Goal: Task Accomplishment & Management: Manage account settings

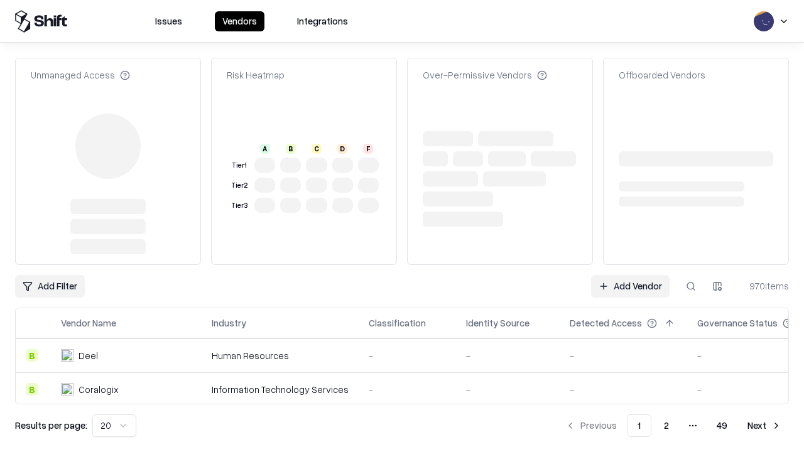
click at [630, 275] on link "Add Vendor" at bounding box center [630, 286] width 78 height 23
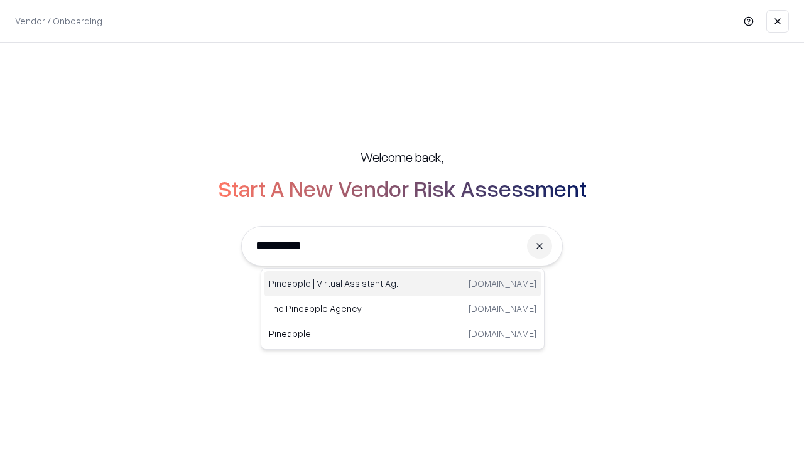
click at [402, 284] on div "Pineapple | Virtual Assistant Agency [DOMAIN_NAME]" at bounding box center [403, 283] width 278 height 25
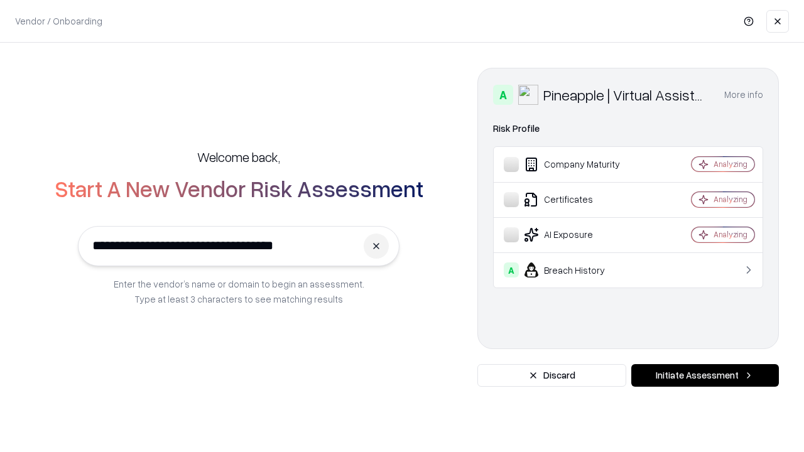
type input "**********"
click at [705, 375] on button "Initiate Assessment" at bounding box center [705, 375] width 148 height 23
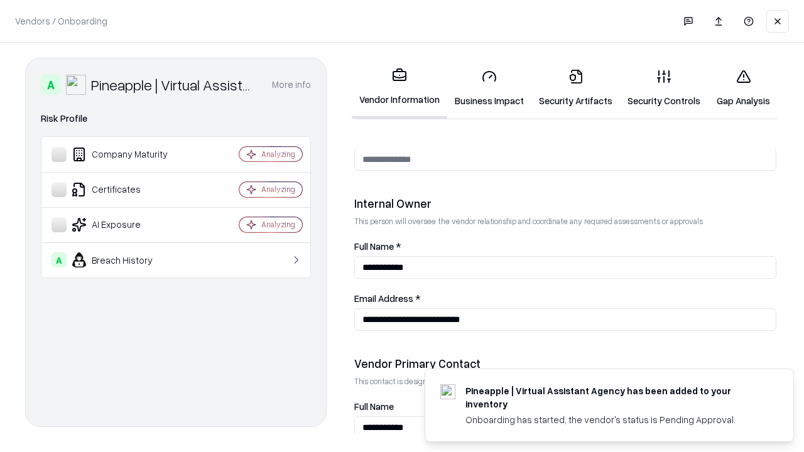
scroll to position [651, 0]
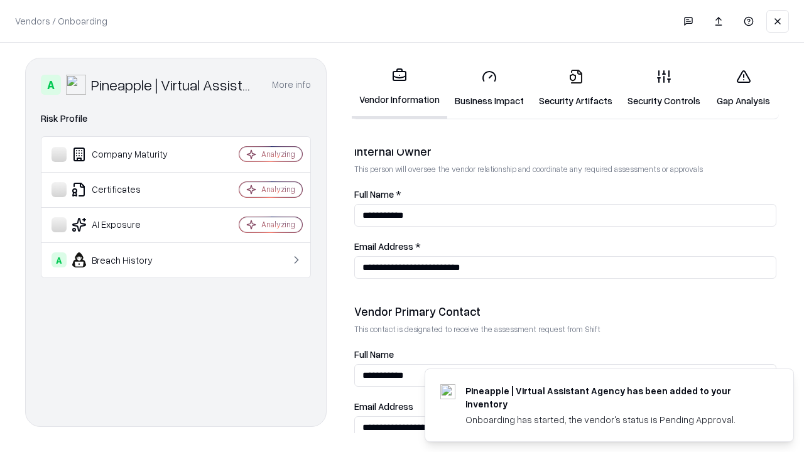
click at [575, 88] on link "Security Artifacts" at bounding box center [575, 88] width 89 height 58
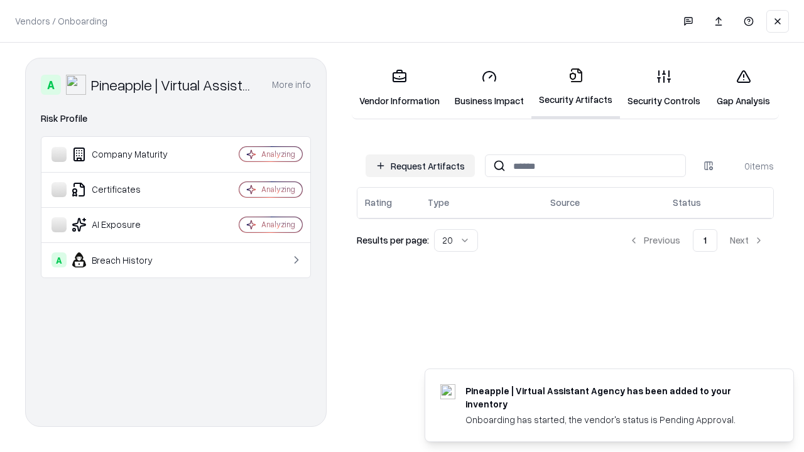
click at [420, 165] on button "Request Artifacts" at bounding box center [419, 165] width 109 height 23
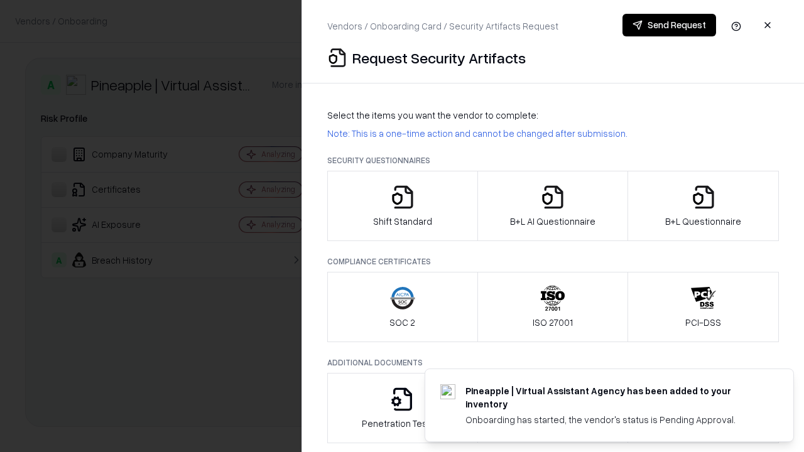
click at [703, 206] on icon "button" at bounding box center [703, 197] width 25 height 25
click at [552, 206] on icon "button" at bounding box center [552, 197] width 25 height 25
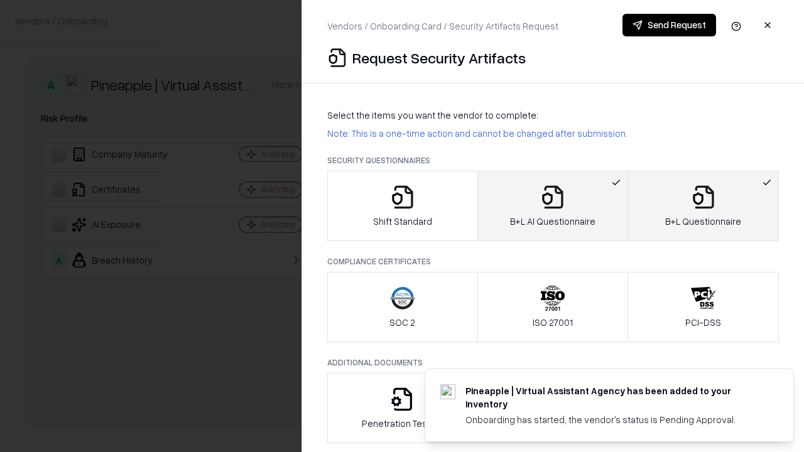
click at [669, 25] on button "Send Request" at bounding box center [669, 25] width 94 height 23
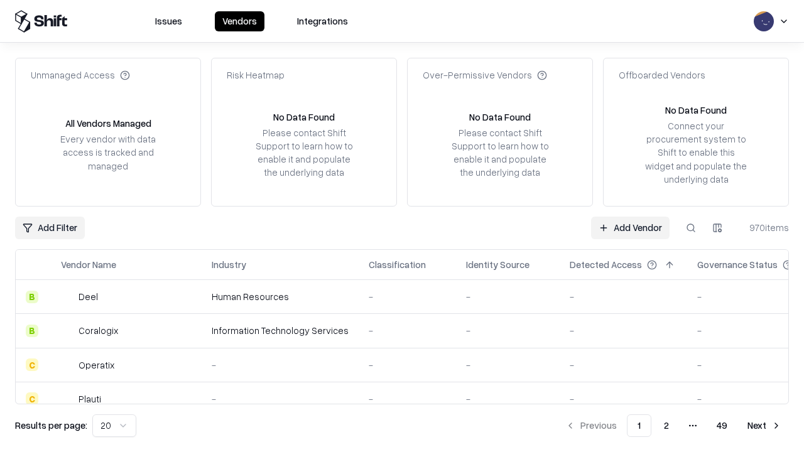
click at [691, 227] on button at bounding box center [690, 228] width 23 height 23
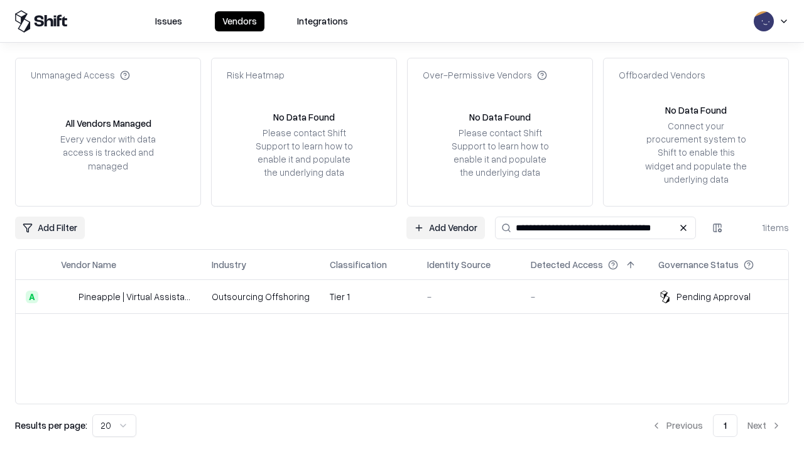
type input "**********"
click at [409, 296] on td "Tier 1" at bounding box center [368, 297] width 97 height 34
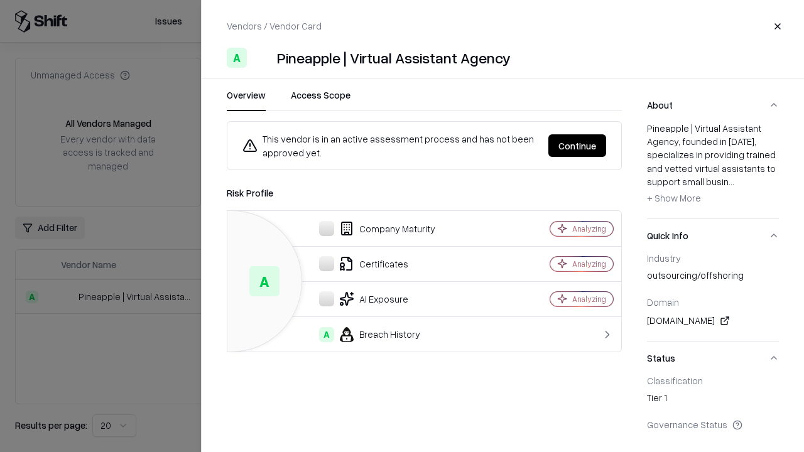
click at [606, 146] on button "Continue" at bounding box center [577, 145] width 58 height 23
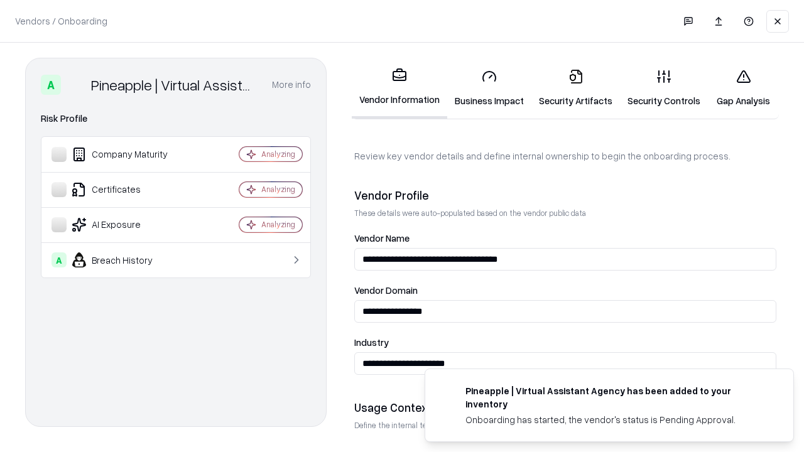
click at [575, 88] on link "Security Artifacts" at bounding box center [575, 88] width 89 height 58
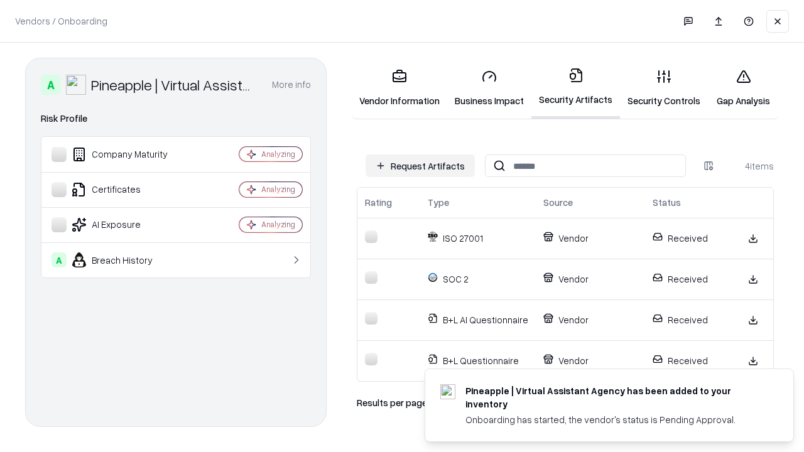
click at [743, 88] on link "Gap Analysis" at bounding box center [743, 88] width 71 height 58
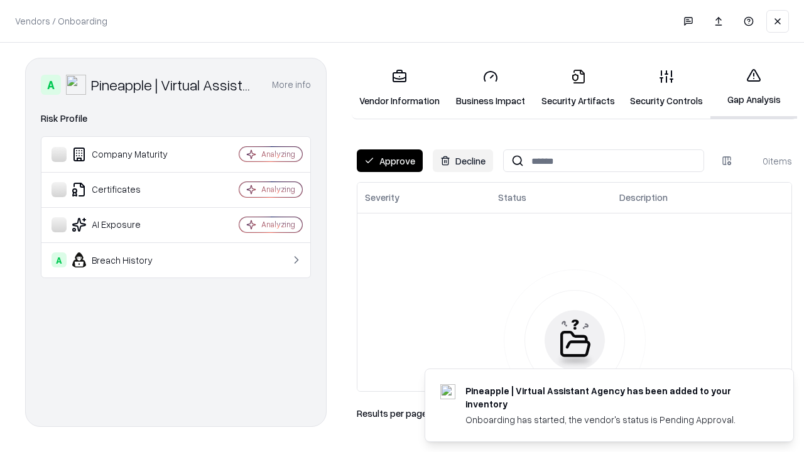
click at [389, 161] on button "Approve" at bounding box center [390, 160] width 66 height 23
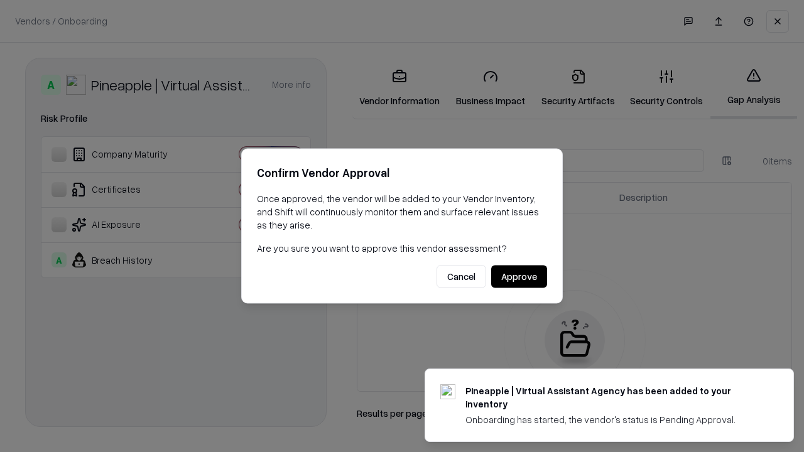
click at [519, 276] on button "Approve" at bounding box center [519, 277] width 56 height 23
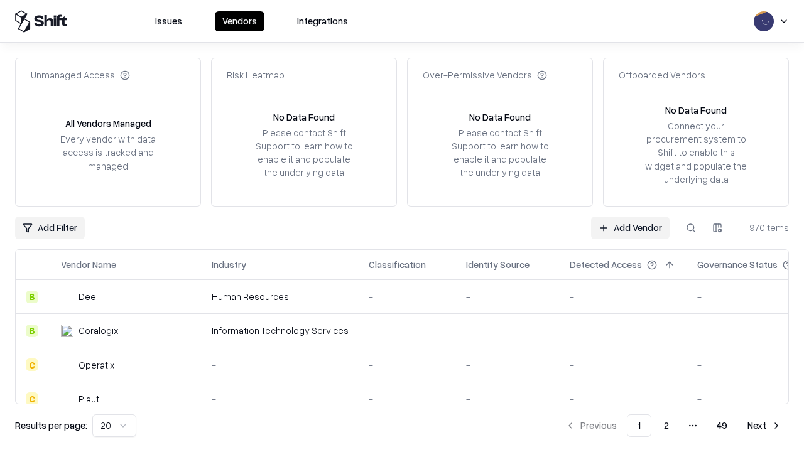
type input "**********"
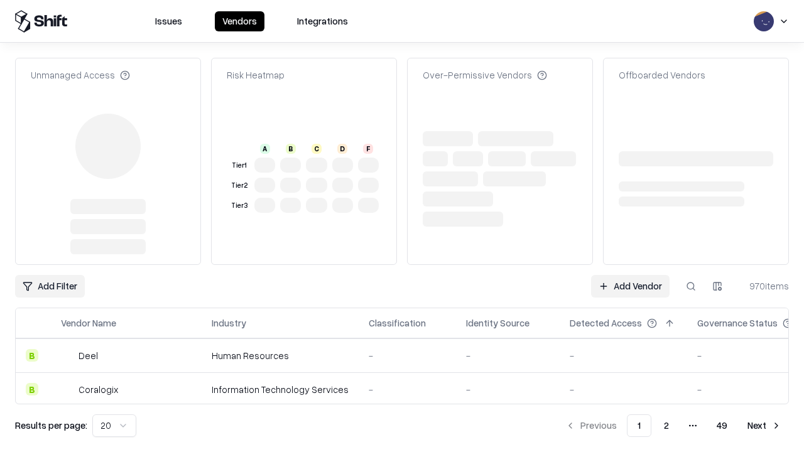
click at [630, 275] on link "Add Vendor" at bounding box center [630, 286] width 78 height 23
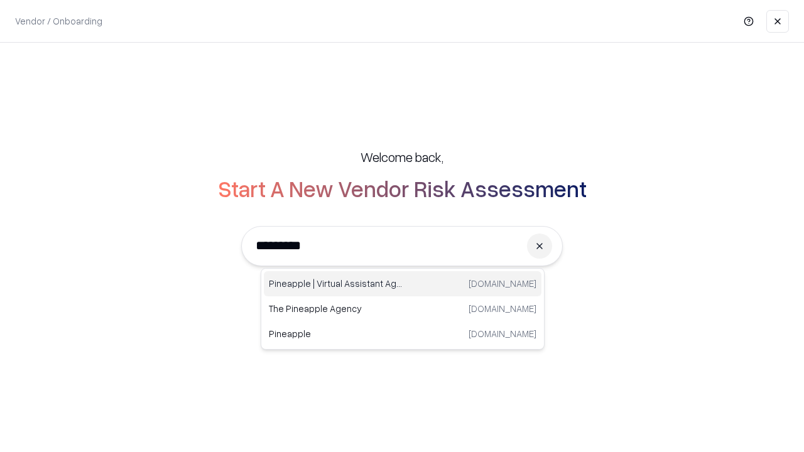
click at [402, 284] on div "Pineapple | Virtual Assistant Agency [DOMAIN_NAME]" at bounding box center [403, 283] width 278 height 25
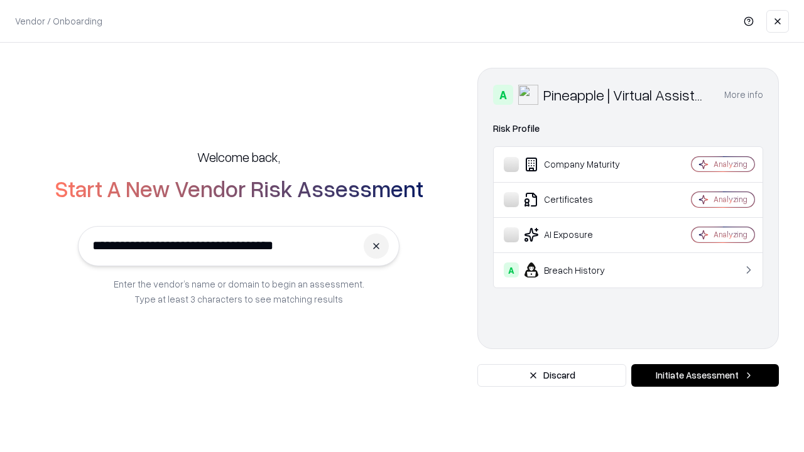
type input "**********"
click at [705, 375] on button "Initiate Assessment" at bounding box center [705, 375] width 148 height 23
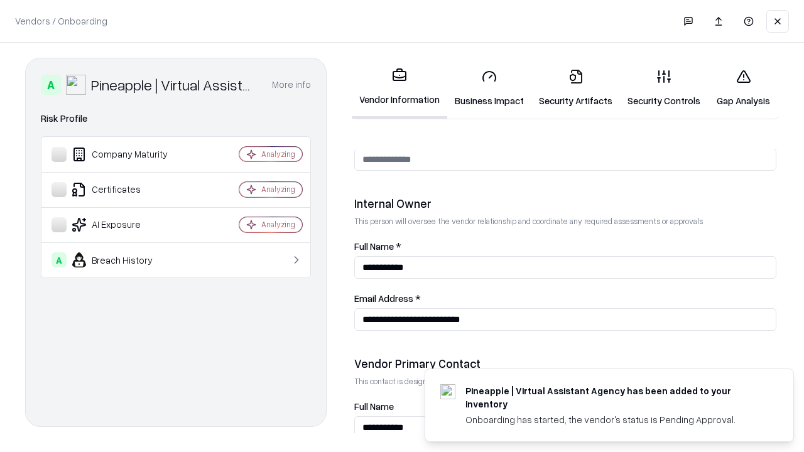
scroll to position [651, 0]
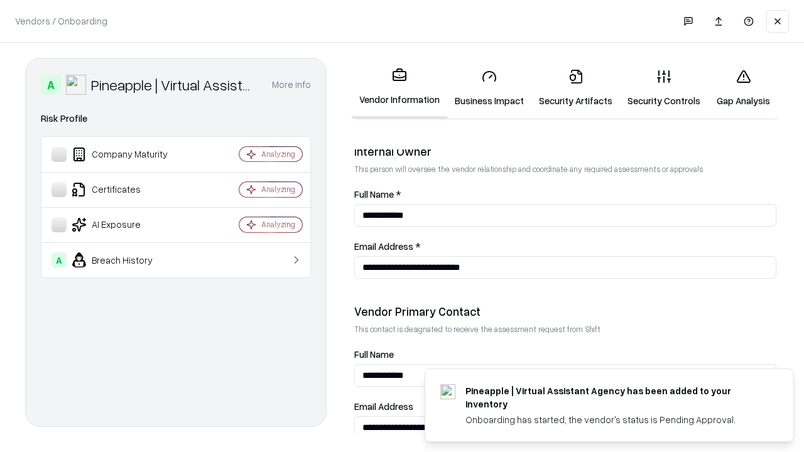
click at [743, 88] on link "Gap Analysis" at bounding box center [743, 88] width 71 height 58
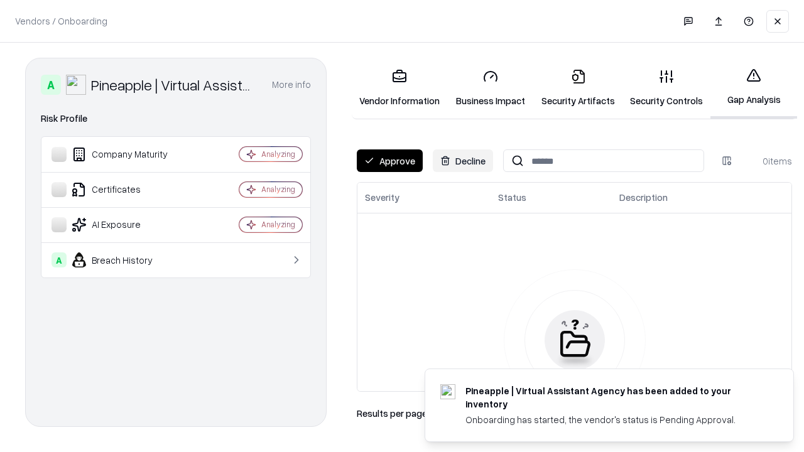
click at [389, 161] on button "Approve" at bounding box center [390, 160] width 66 height 23
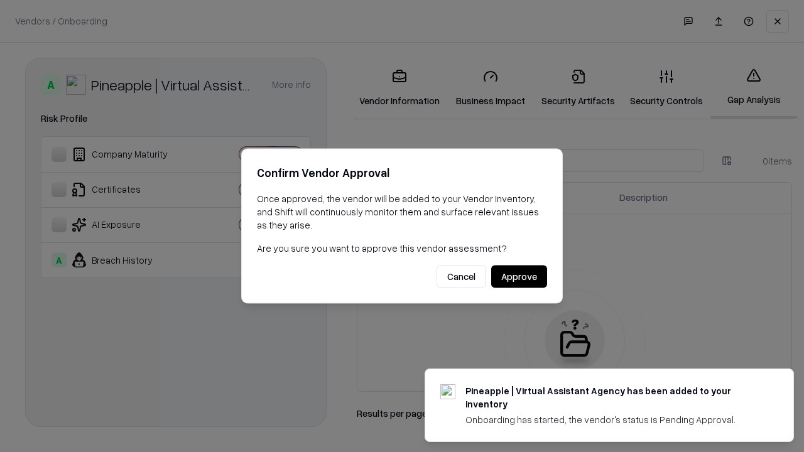
click at [519, 276] on button "Approve" at bounding box center [519, 277] width 56 height 23
